Goal: Task Accomplishment & Management: Use online tool/utility

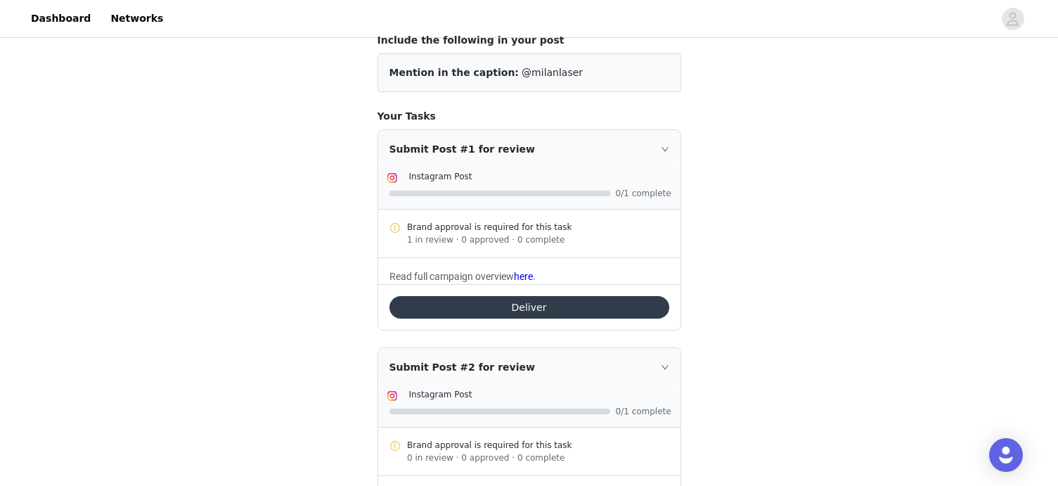
scroll to position [119, 0]
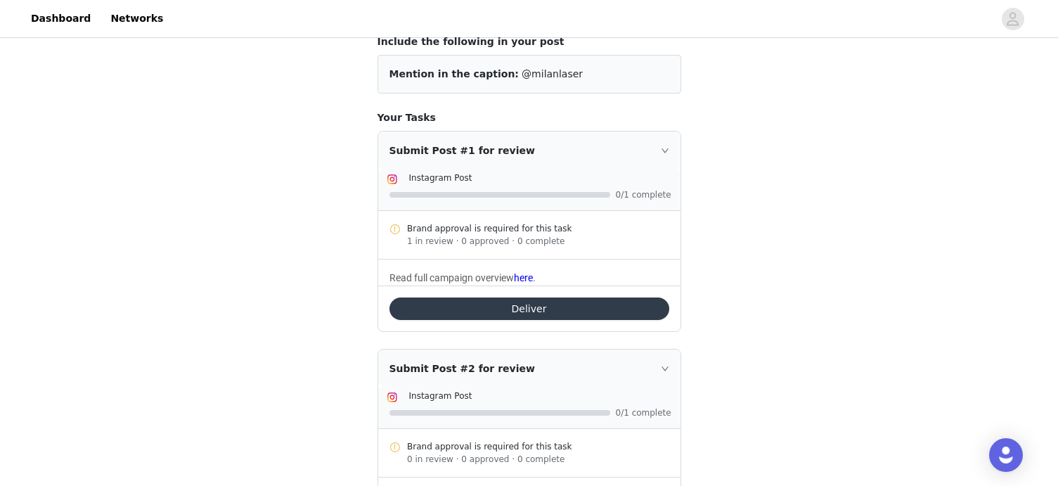
click at [506, 314] on button "Deliver" at bounding box center [529, 308] width 280 height 22
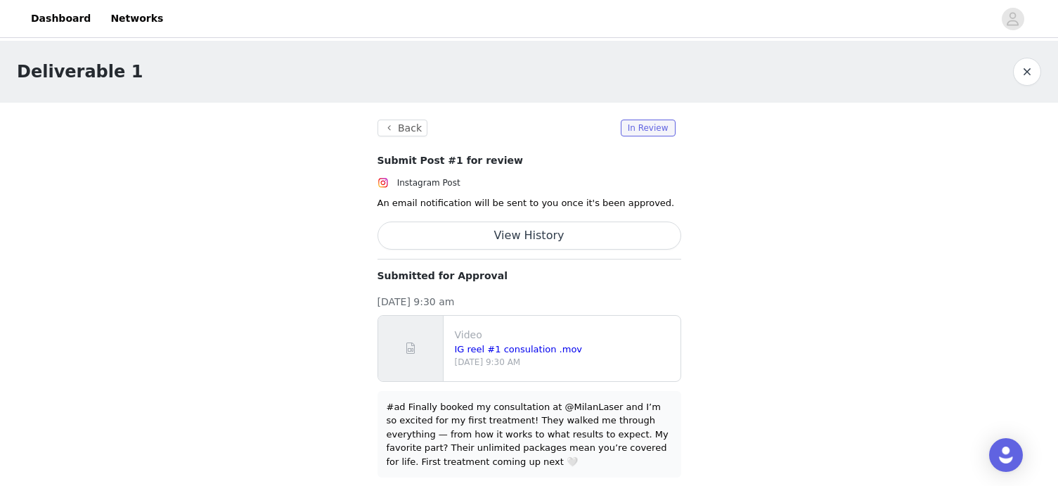
scroll to position [8, 0]
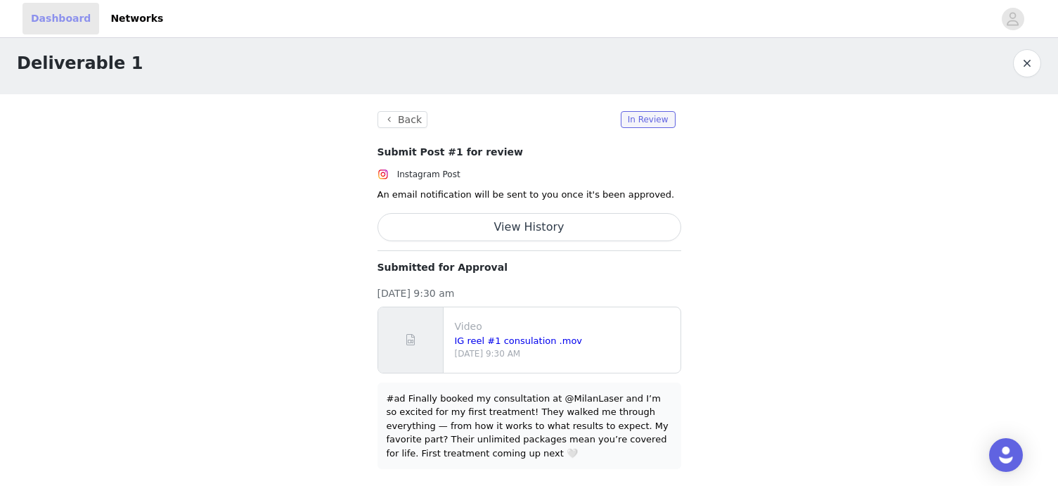
click at [74, 21] on link "Dashboard" at bounding box center [60, 19] width 77 height 32
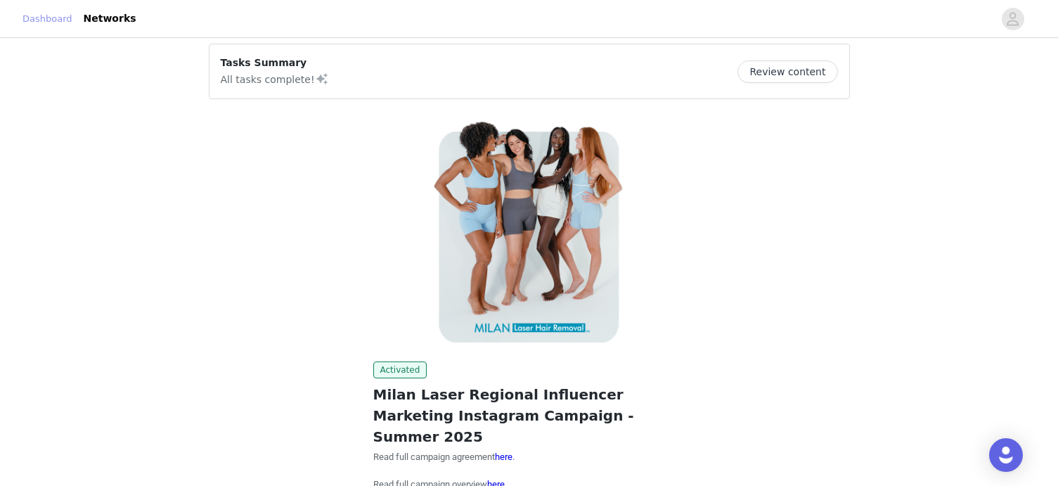
scroll to position [117, 0]
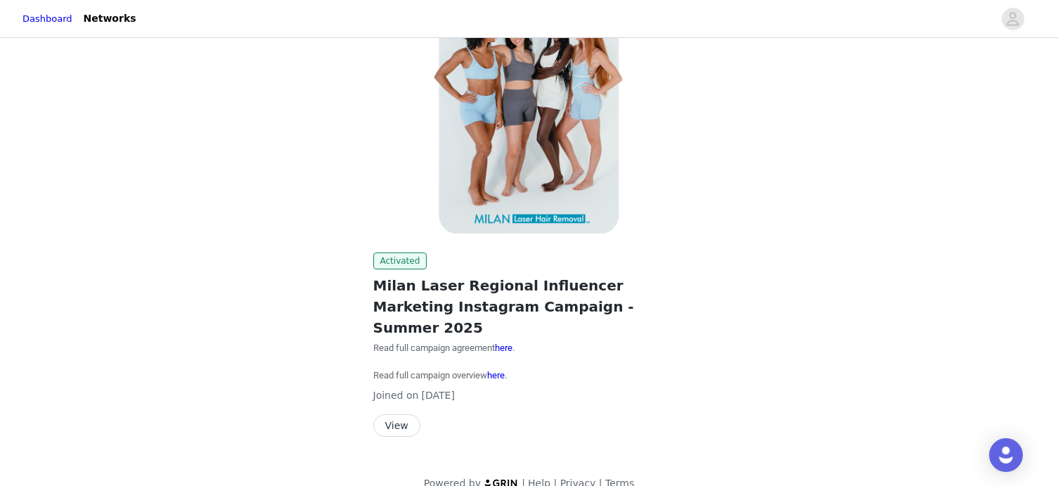
click at [396, 414] on button "View" at bounding box center [396, 425] width 47 height 22
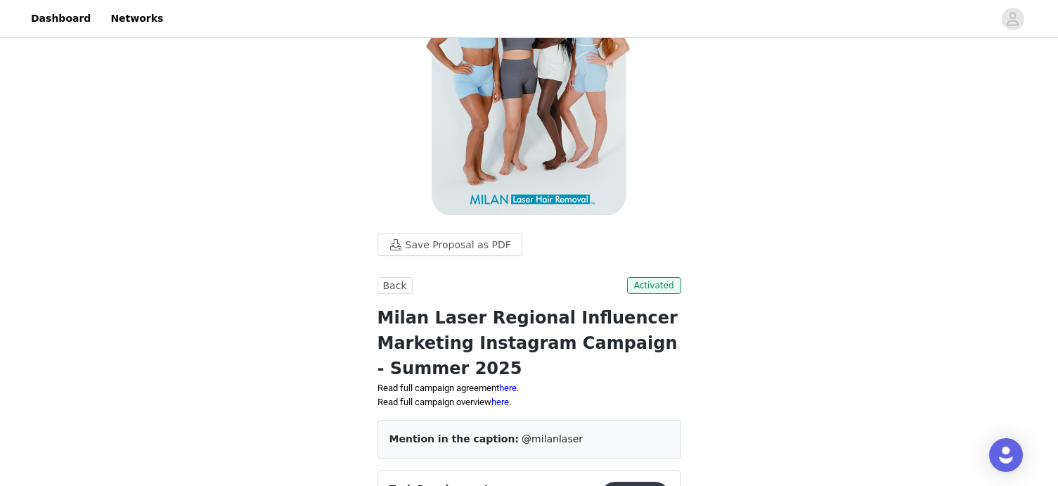
scroll to position [79, 0]
